Goal: Information Seeking & Learning: Learn about a topic

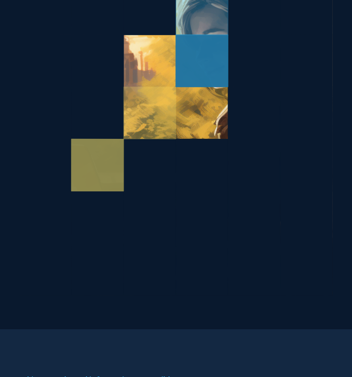
scroll to position [457, 0]
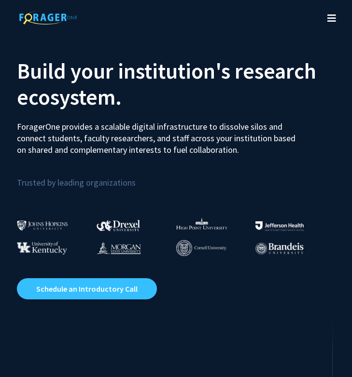
click at [338, 10] on button "Toggle navigation" at bounding box center [331, 18] width 21 height 39
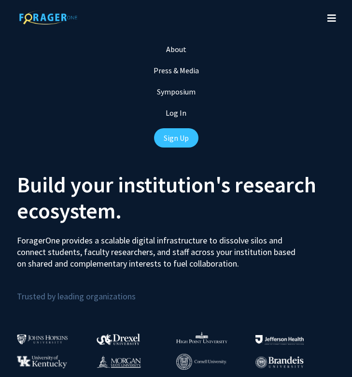
click at [182, 118] on div "Log In" at bounding box center [176, 112] width 352 height 21
click at [182, 117] on link "Log In" at bounding box center [175, 113] width 21 height 10
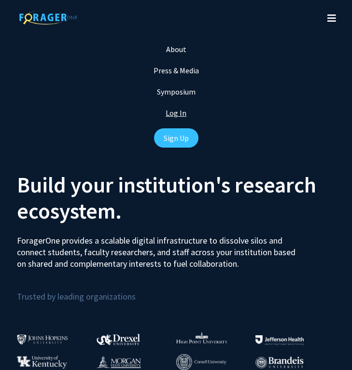
select select
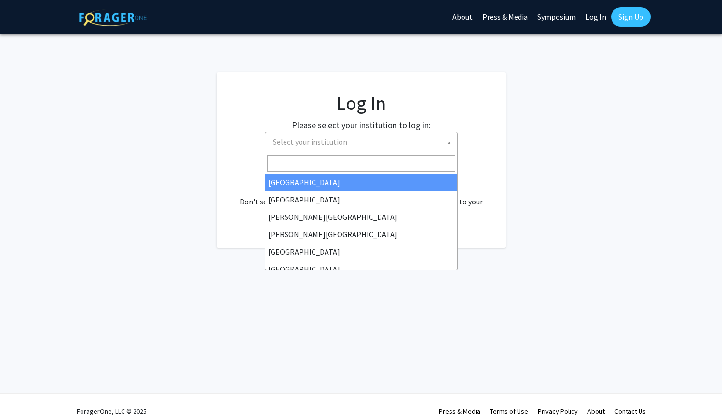
click at [299, 139] on span "Select your institution" at bounding box center [310, 142] width 74 height 10
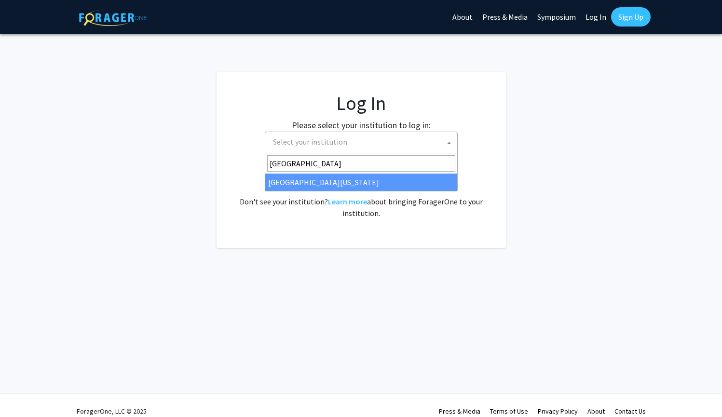
type input "[GEOGRAPHIC_DATA]"
select select "31"
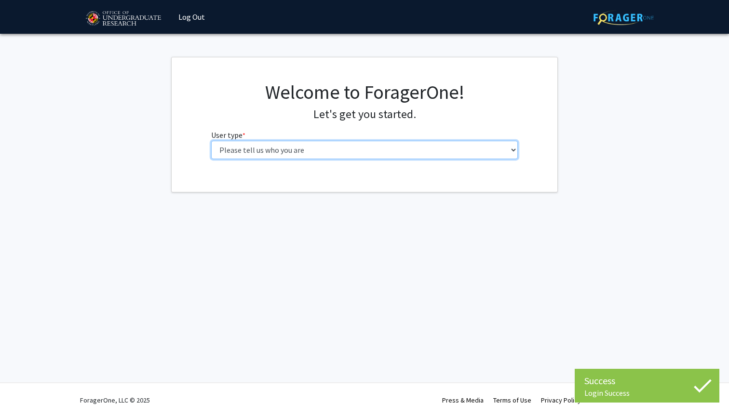
click at [338, 146] on select "Please tell us who you are Undergraduate Student Master's Student Doctoral Cand…" at bounding box center [364, 150] width 307 height 18
select select "1: undergrad"
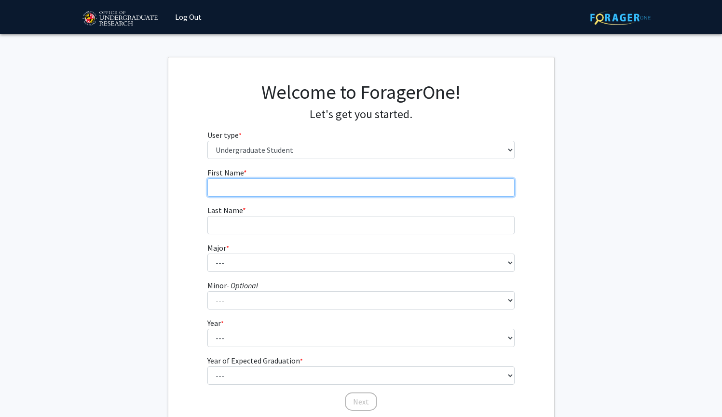
click at [290, 185] on input "First Name * required" at bounding box center [360, 188] width 307 height 18
type input "Ishaan"
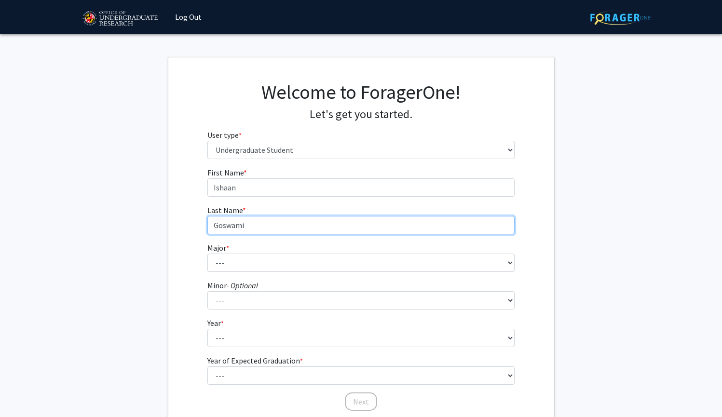
type input "Goswami"
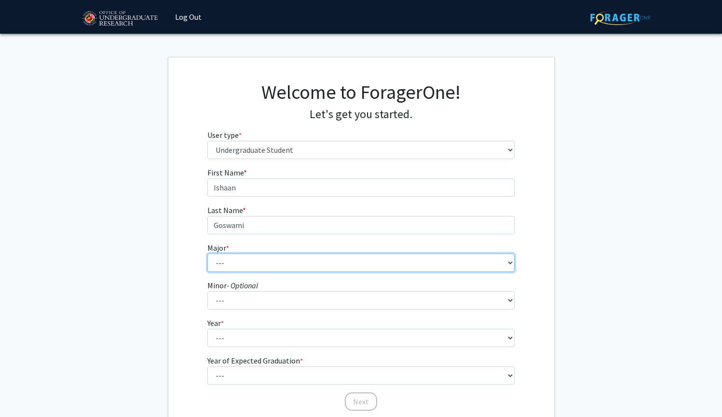
select select "28: 2329"
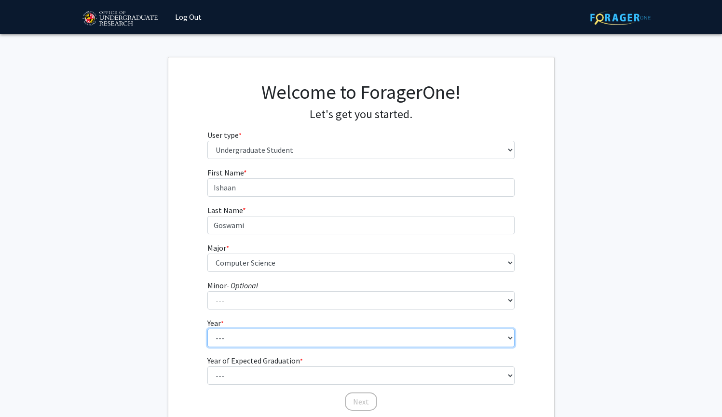
select select "1: first-year"
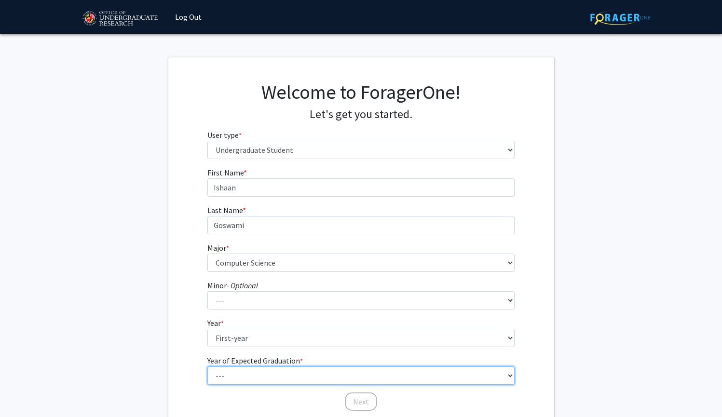
select select "5: 2029"
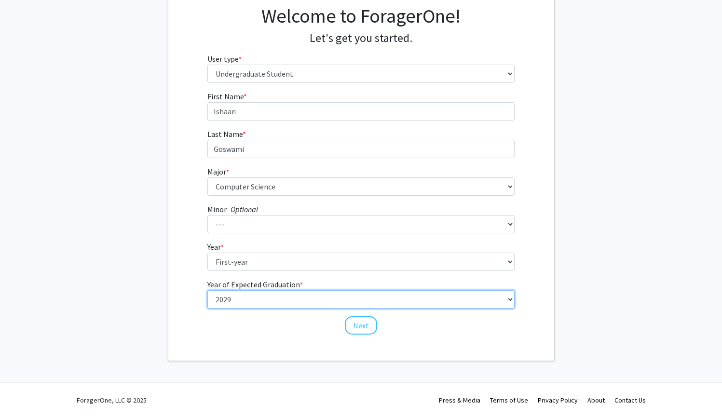
scroll to position [76, 0]
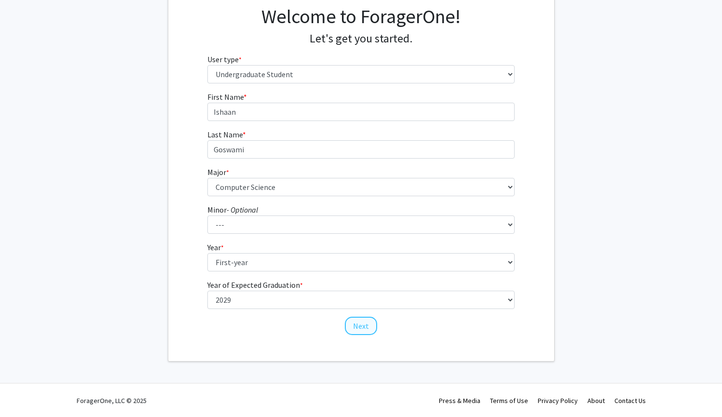
click at [359, 329] on button "Next" at bounding box center [361, 326] width 32 height 18
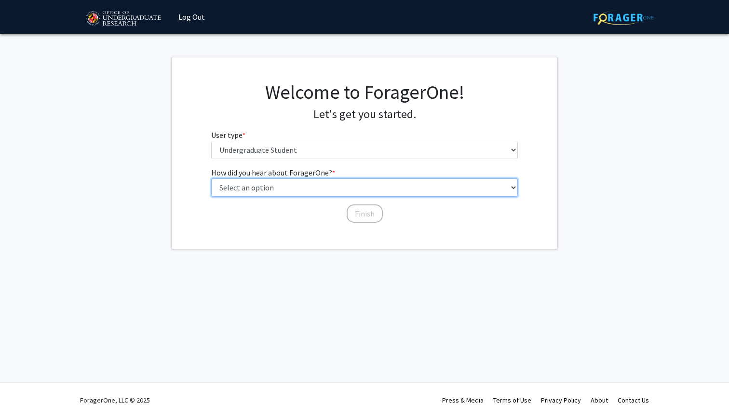
select select "3: university_website"
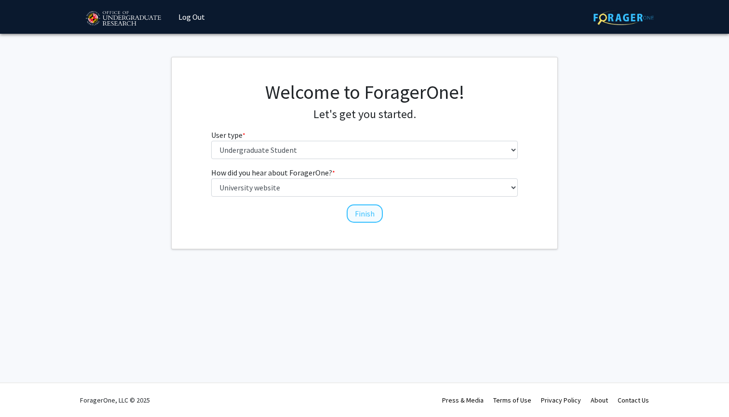
click at [371, 215] on button "Finish" at bounding box center [365, 214] width 36 height 18
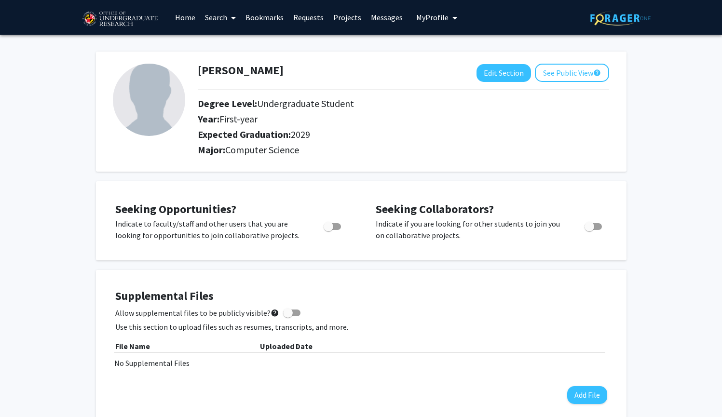
click at [227, 17] on link "Search" at bounding box center [220, 17] width 41 height 34
click at [221, 47] on span "Faculty/Staff" at bounding box center [235, 44] width 71 height 19
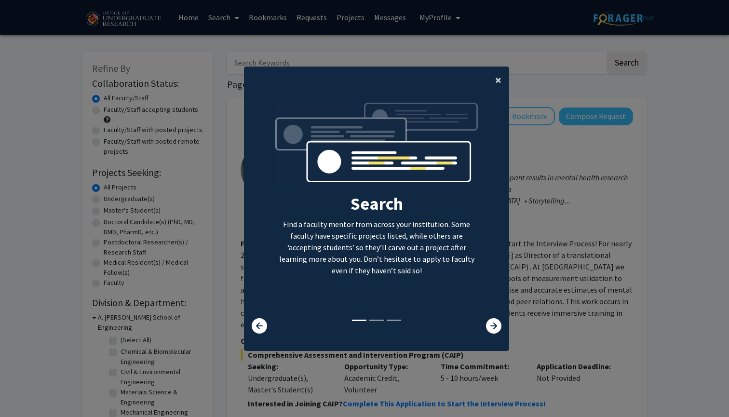
click at [496, 78] on span "×" at bounding box center [498, 79] width 6 height 15
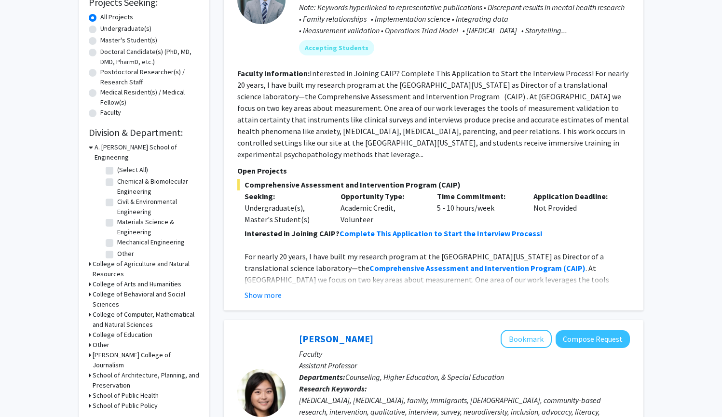
scroll to position [180, 0]
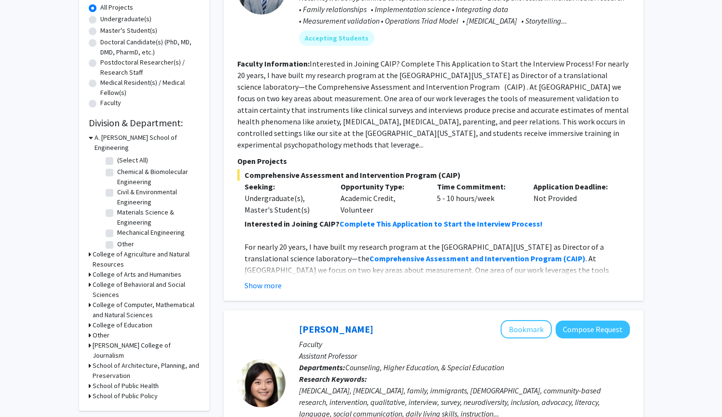
click at [89, 300] on icon at bounding box center [90, 305] width 2 height 10
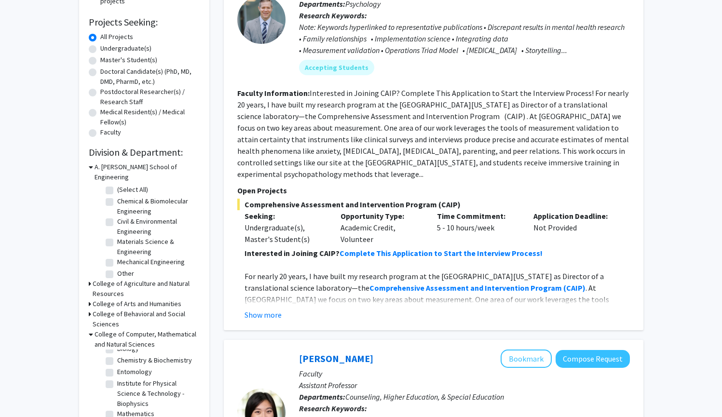
scroll to position [150, 0]
click at [117, 258] on label "Mechanical Engineering" at bounding box center [151, 263] width 68 height 10
click at [117, 258] on input "Mechanical Engineering" at bounding box center [120, 261] width 6 height 6
checkbox input "true"
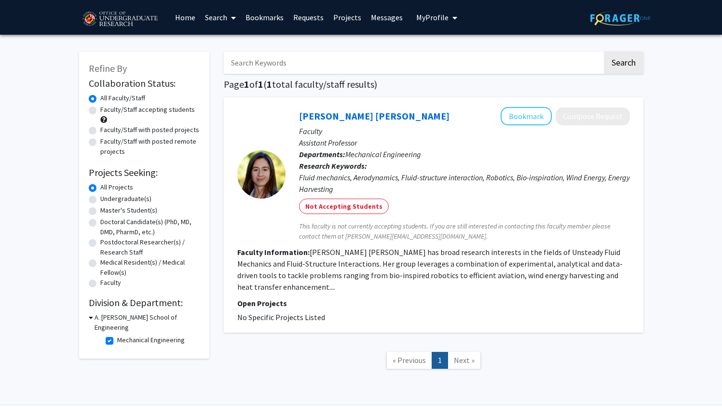
click at [95, 318] on h3 "A. James Clark School of Engineering" at bounding box center [147, 323] width 105 height 20
click at [95, 318] on h3 "A. James Clark School of Engineering" at bounding box center [146, 323] width 107 height 20
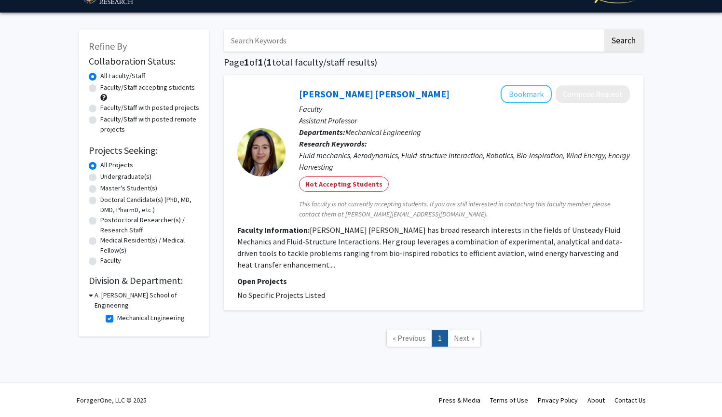
scroll to position [23, 0]
click at [117, 313] on label "Mechanical Engineering" at bounding box center [151, 318] width 68 height 10
click at [117, 313] on input "Mechanical Engineering" at bounding box center [120, 316] width 6 height 6
checkbox input "false"
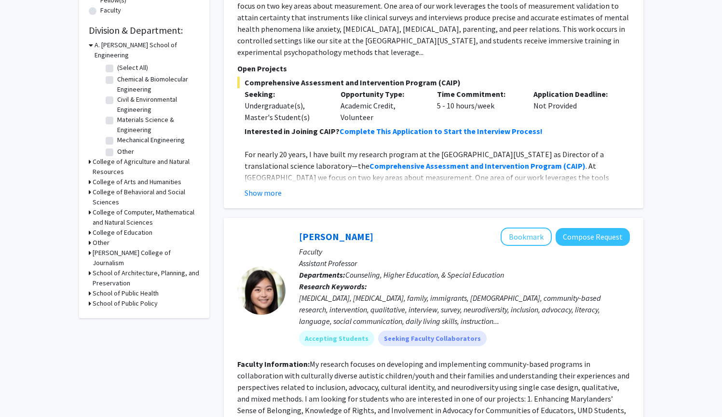
scroll to position [273, 0]
click at [90, 207] on icon at bounding box center [90, 212] width 2 height 10
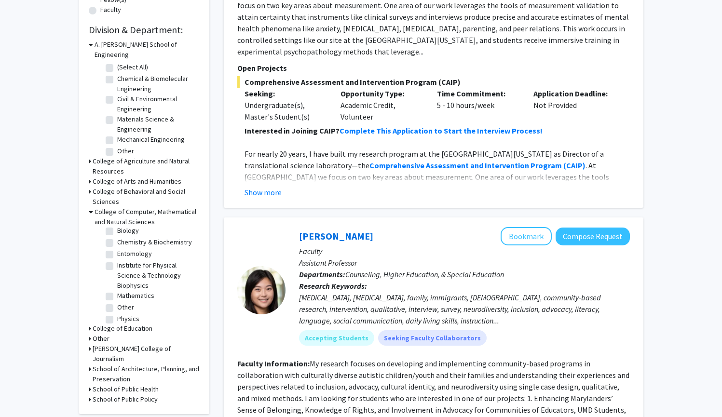
scroll to position [52, 0]
click at [94, 385] on h3 "School of Public Health" at bounding box center [126, 390] width 66 height 10
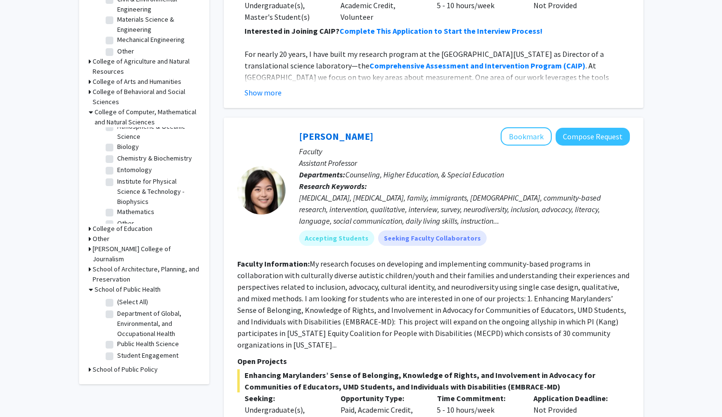
scroll to position [31, 0]
click at [117, 184] on label "Institute for Physical Science & Technology - Biophysics" at bounding box center [157, 192] width 80 height 30
click at [117, 183] on input "Institute for Physical Science & Technology - Biophysics" at bounding box center [120, 180] width 6 height 6
checkbox input "true"
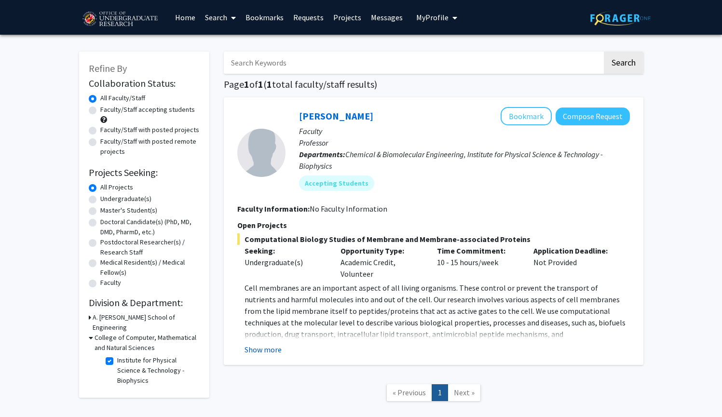
click at [257, 352] on button "Show more" at bounding box center [263, 350] width 37 height 12
